Goal: Information Seeking & Learning: Learn about a topic

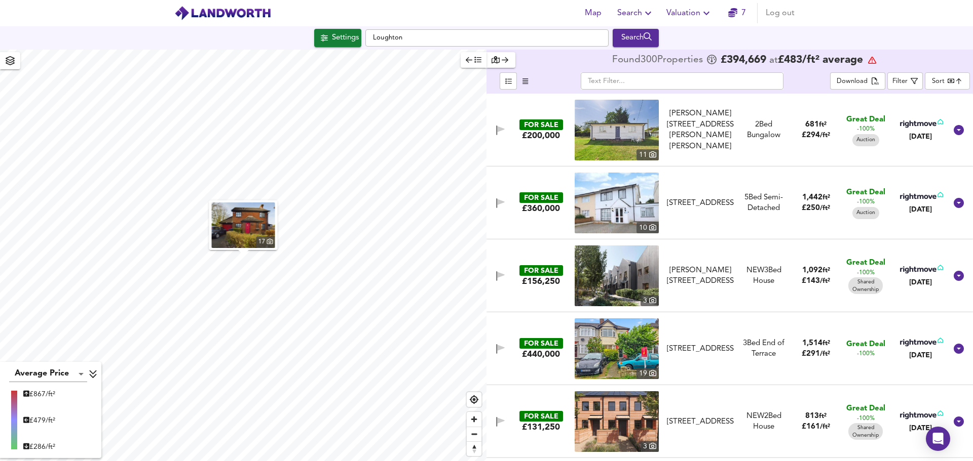
scroll to position [4786, 0]
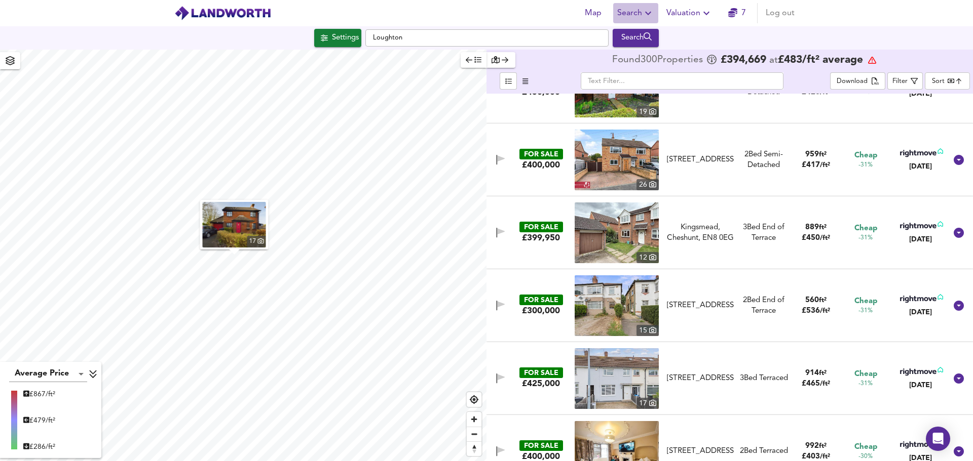
click at [649, 17] on icon "button" at bounding box center [648, 13] width 12 height 12
click at [637, 56] on li "Search History" at bounding box center [636, 55] width 100 height 18
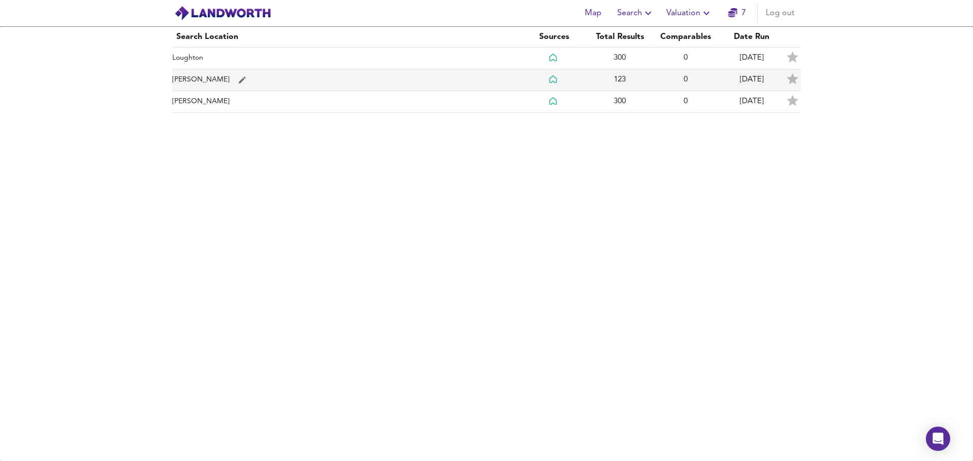
click at [184, 82] on td "[PERSON_NAME]" at bounding box center [346, 80] width 348 height 22
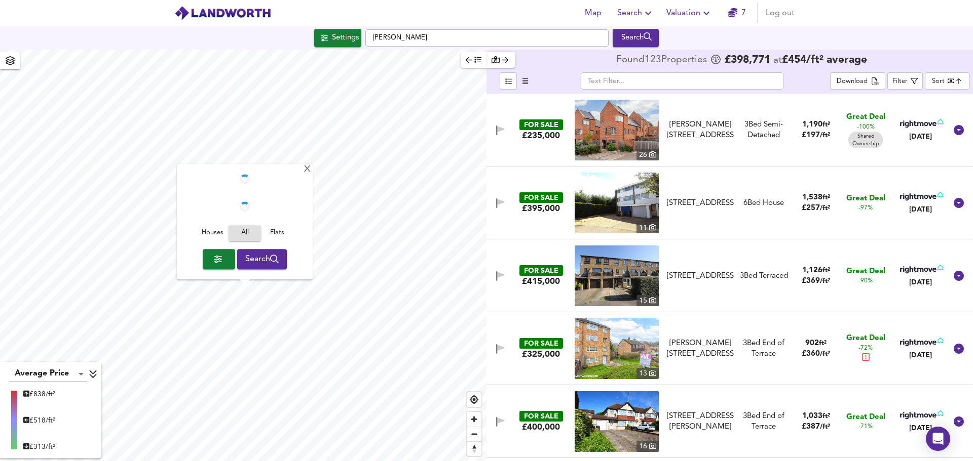
click at [245, 279] on div "Houses All Flats Search" at bounding box center [245, 222] width 136 height 115
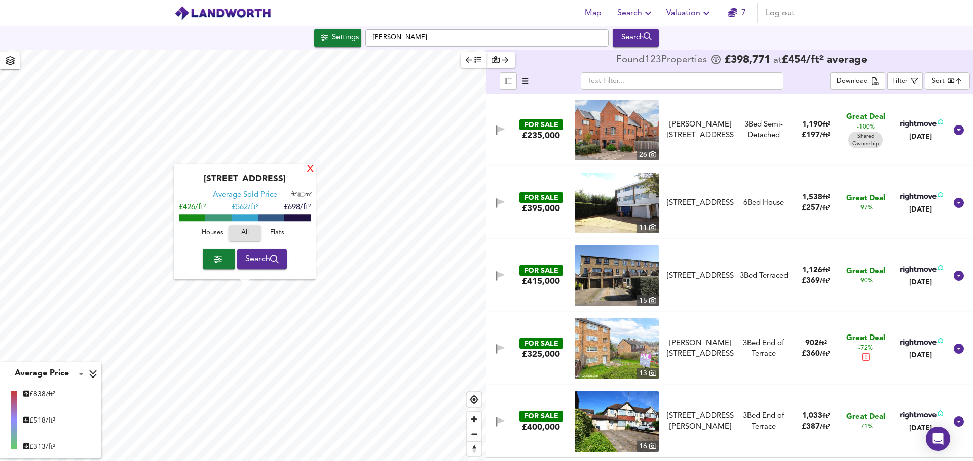
click at [313, 168] on div "X" at bounding box center [310, 170] width 9 height 10
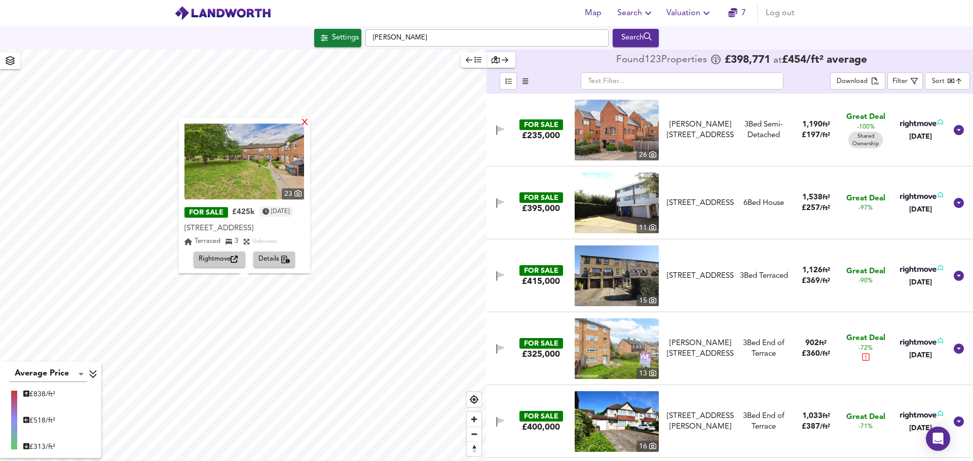
click at [309, 123] on div "X" at bounding box center [304, 124] width 9 height 10
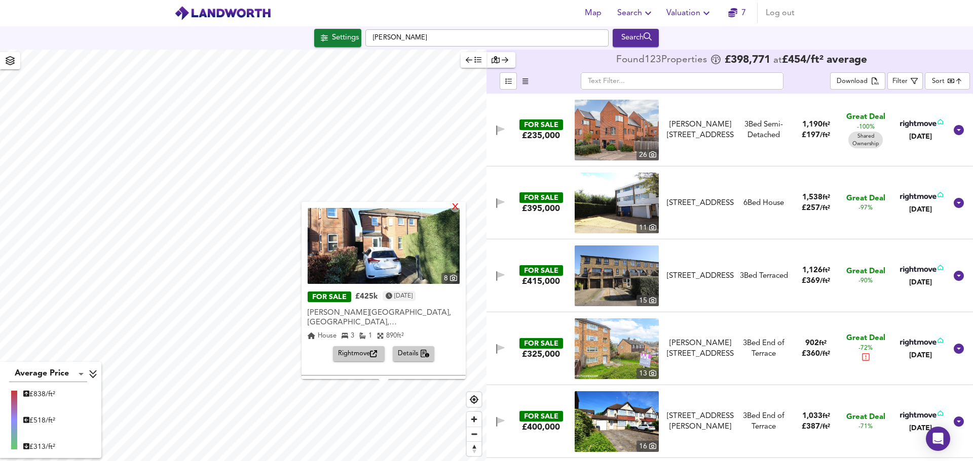
click at [458, 209] on div "X" at bounding box center [455, 208] width 9 height 10
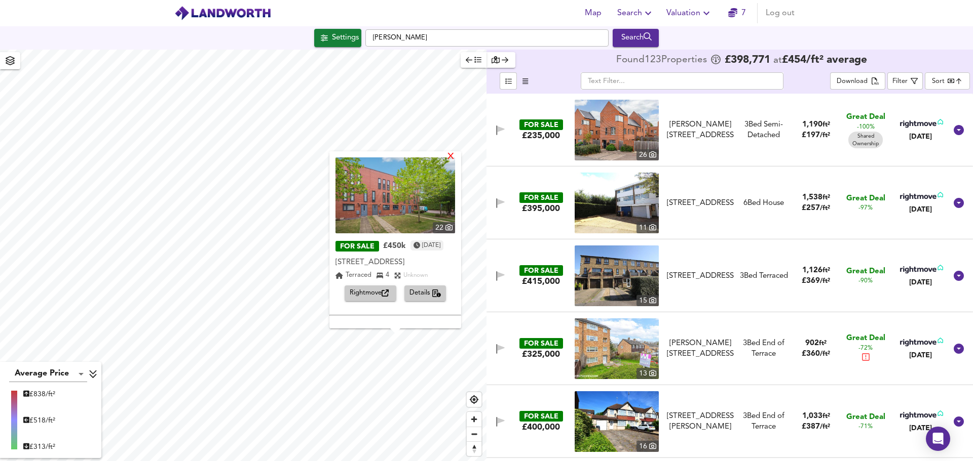
click at [455, 153] on div "X" at bounding box center [450, 157] width 9 height 10
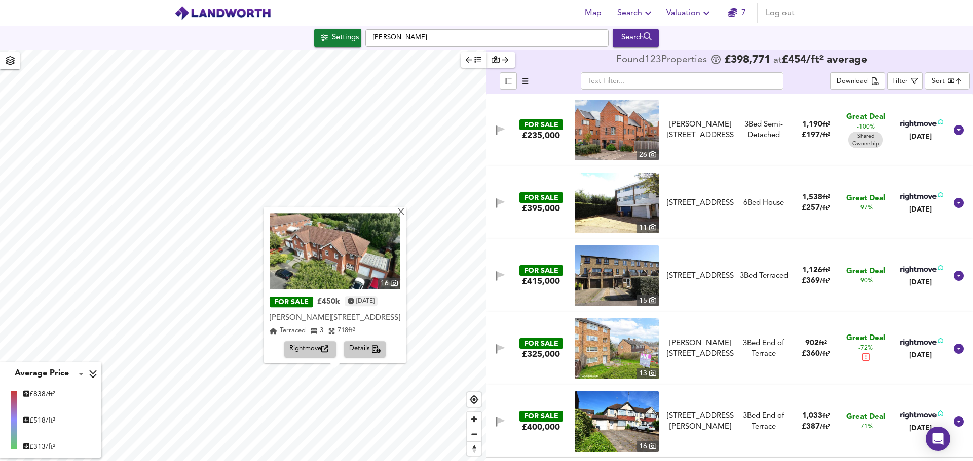
drag, startPoint x: 342, startPoint y: 250, endPoint x: 306, endPoint y: 251, distance: 36.0
drag, startPoint x: 306, startPoint y: 251, endPoint x: 331, endPoint y: 320, distance: 73.2
click at [329, 317] on div "[PERSON_NAME][STREET_ADDRESS]" at bounding box center [334, 319] width 131 height 10
